Goal: Task Accomplishment & Management: Use online tool/utility

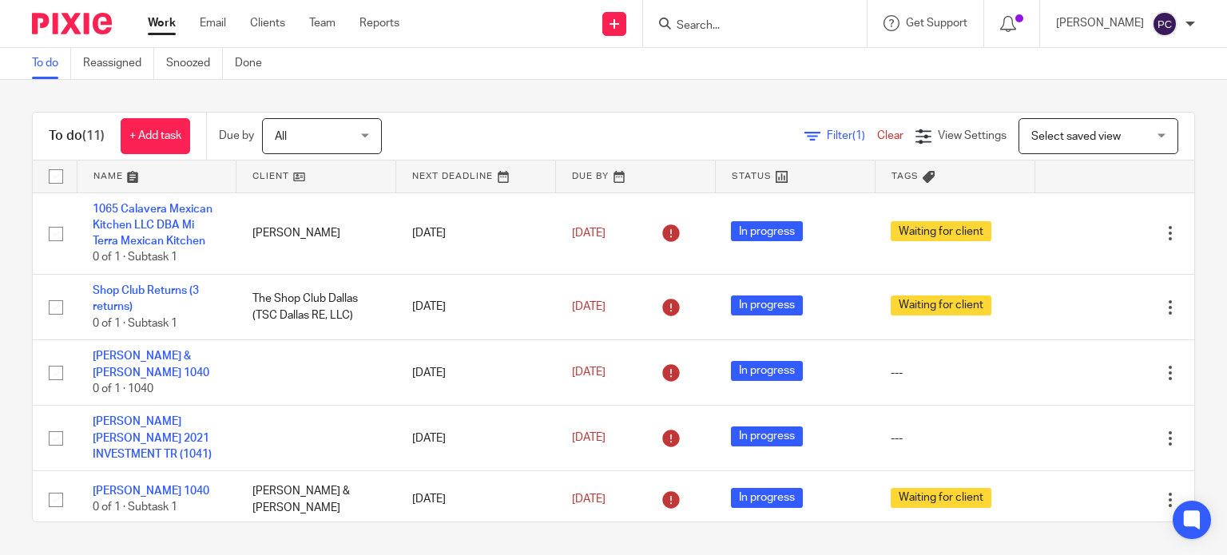
scroll to position [240, 0]
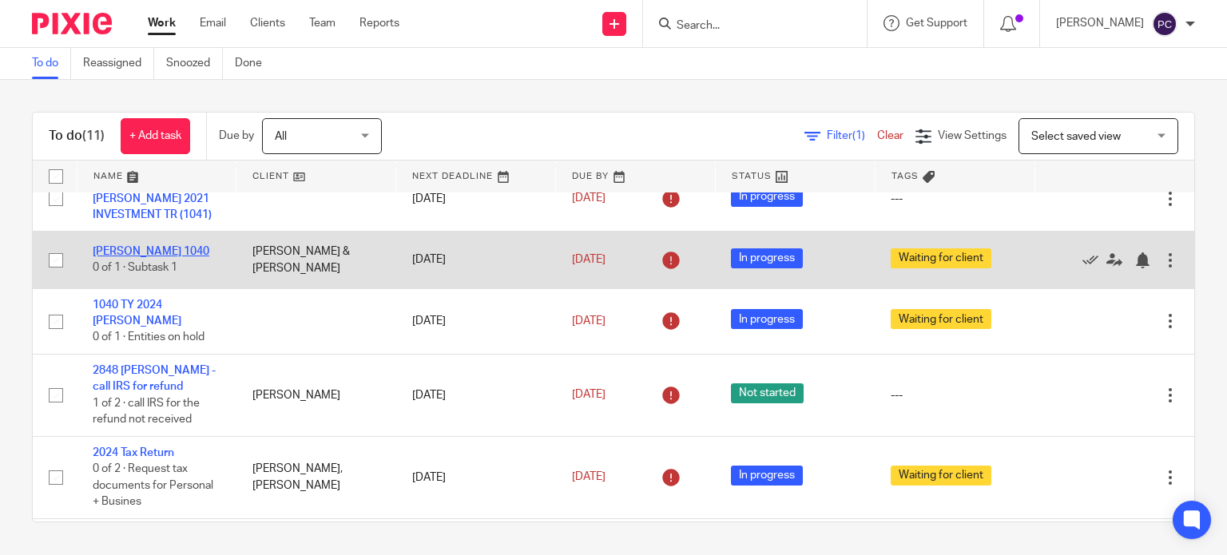
click at [116, 247] on link "[PERSON_NAME] 1040" at bounding box center [151, 251] width 117 height 11
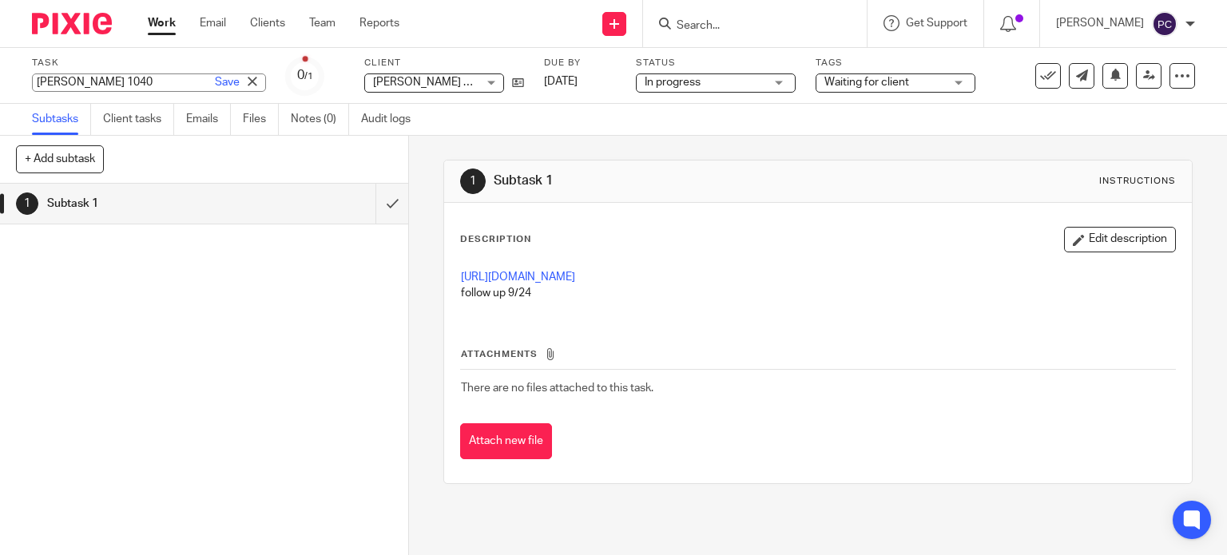
click at [169, 22] on link "Work" at bounding box center [162, 23] width 28 height 16
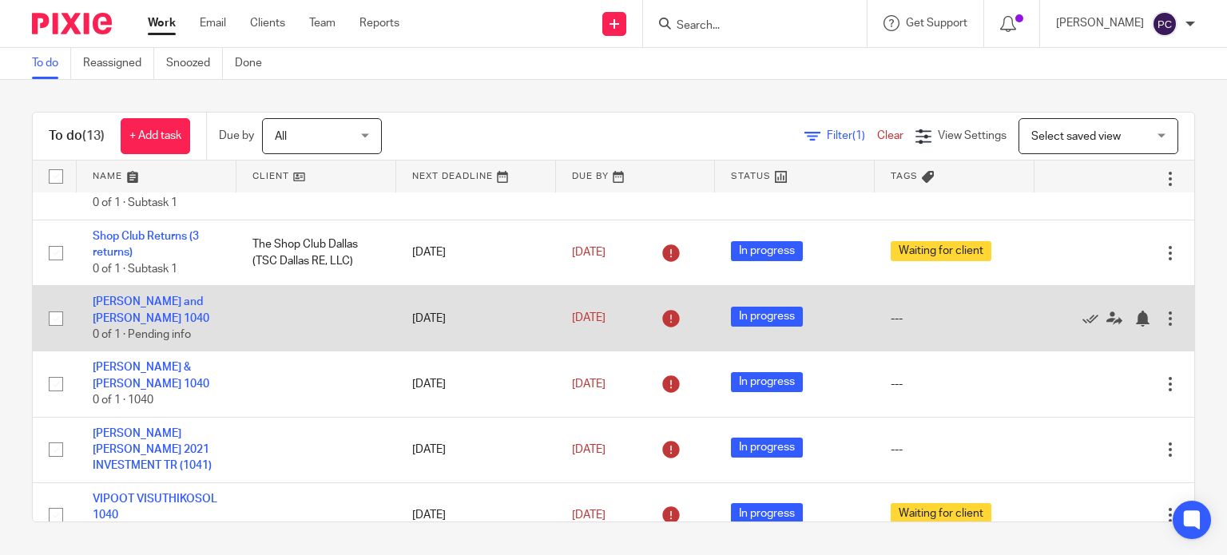
scroll to position [80, 0]
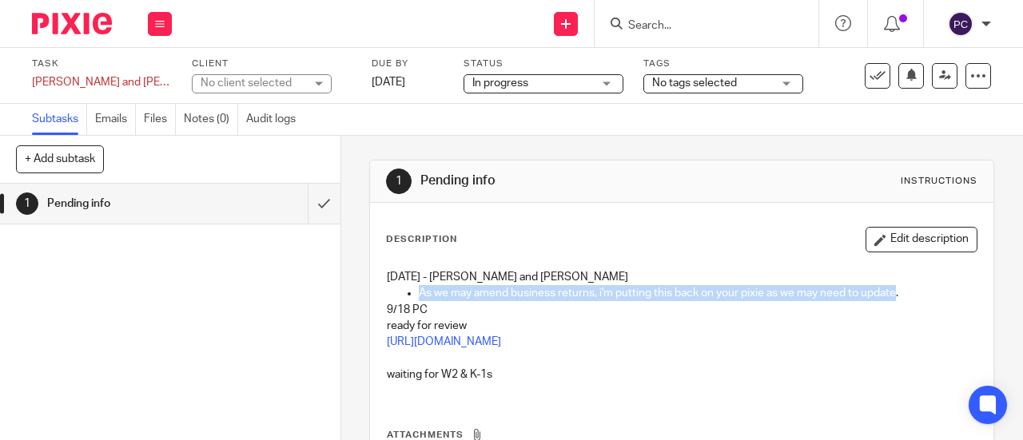
drag, startPoint x: 423, startPoint y: 292, endPoint x: 897, endPoint y: 292, distance: 473.8
click at [897, 292] on p "As we may amend business returns, i'm putting this back on your pixie as we may…" at bounding box center [698, 293] width 558 height 16
